Goal: Check status: Check status

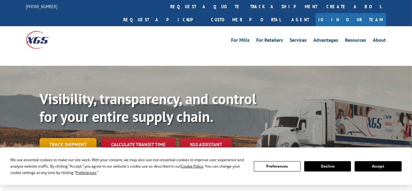
click at [78, 138] on link "Track shipment" at bounding box center [68, 144] width 57 height 13
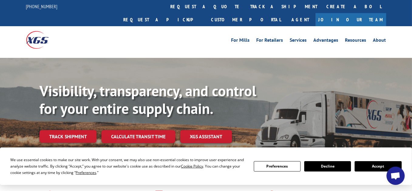
click at [375, 166] on button "Accept" at bounding box center [378, 166] width 47 height 10
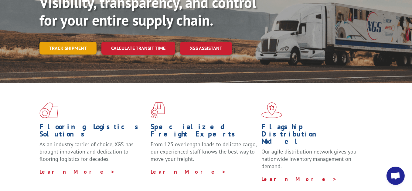
scroll to position [91, 0]
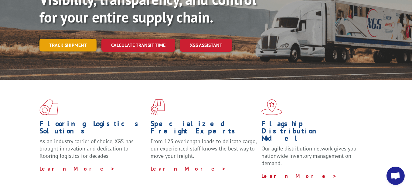
click at [64, 39] on link "Track shipment" at bounding box center [68, 45] width 57 height 13
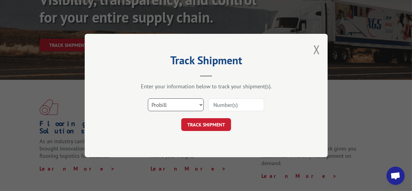
click at [192, 103] on select "Select category... Probill BOL PO" at bounding box center [176, 104] width 56 height 13
select select "bol"
click at [148, 98] on select "Select category... Probill BOL PO" at bounding box center [176, 104] width 56 height 13
click at [222, 101] on input at bounding box center [237, 104] width 56 height 13
paste input "6027086"
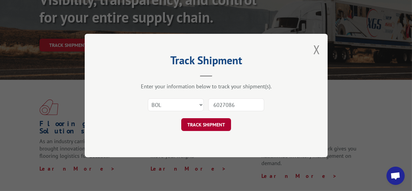
type input "6027086"
click at [219, 126] on button "TRACK SHIPMENT" at bounding box center [206, 124] width 50 height 13
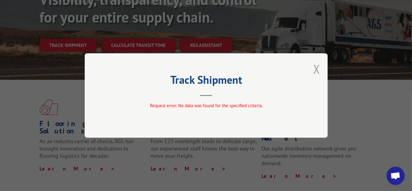
click at [318, 69] on button "Close modal" at bounding box center [317, 69] width 7 height 16
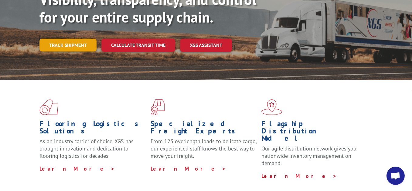
click at [61, 39] on link "Track shipment" at bounding box center [68, 45] width 57 height 13
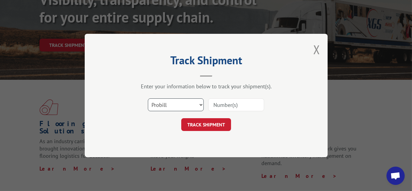
click at [170, 104] on select "Select category... Probill BOL PO" at bounding box center [176, 104] width 56 height 13
select select "bol"
click at [148, 98] on select "Select category... Probill BOL PO" at bounding box center [176, 104] width 56 height 13
click at [222, 105] on input at bounding box center [237, 104] width 56 height 13
paste input "6027086"
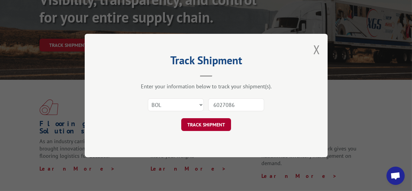
type input "6027086"
click at [213, 119] on button "TRACK SHIPMENT" at bounding box center [206, 124] width 50 height 13
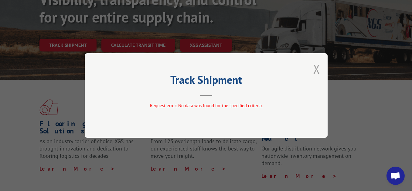
click at [314, 67] on button "Close modal" at bounding box center [317, 69] width 7 height 16
